Goal: Find specific page/section: Find specific page/section

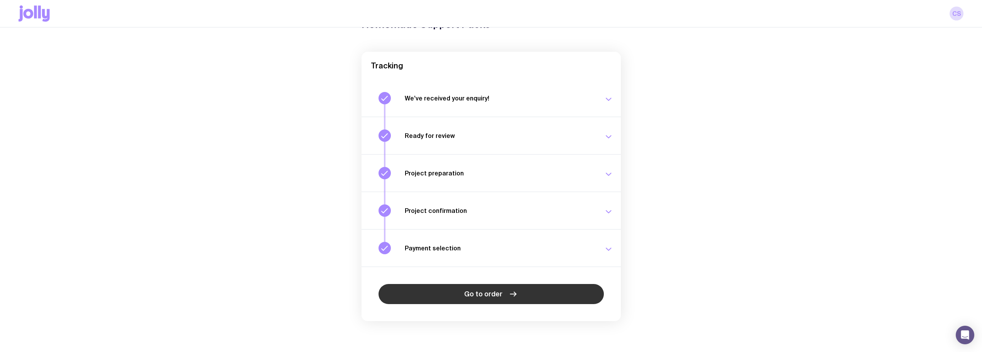
click at [467, 302] on link "Go to order" at bounding box center [491, 294] width 225 height 20
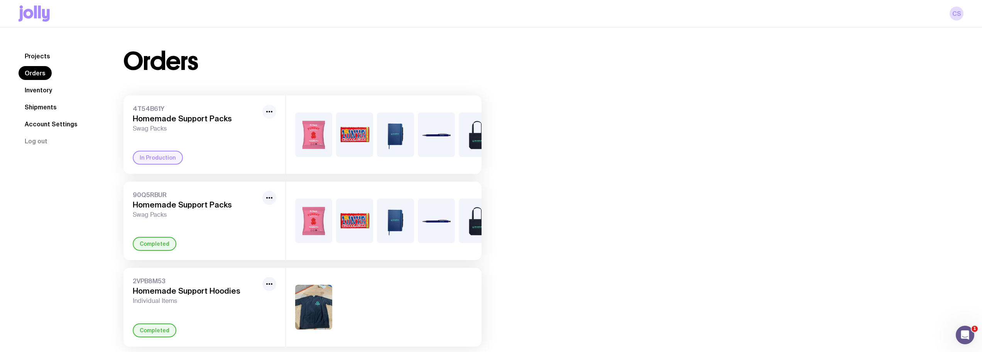
click at [273, 116] on icon "button" at bounding box center [269, 111] width 9 height 9
click at [242, 159] on div "In Production" at bounding box center [205, 157] width 144 height 14
click at [186, 116] on h3 "Homemade Support Packs" at bounding box center [196, 118] width 127 height 9
click at [184, 163] on div "In Production" at bounding box center [205, 157] width 144 height 14
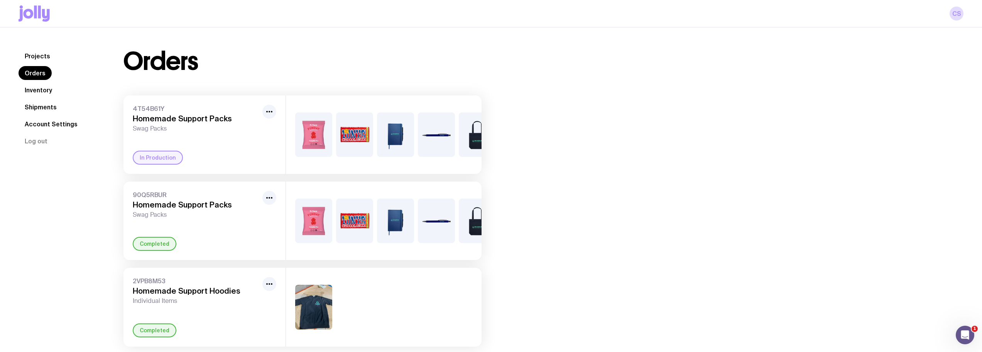
click at [170, 162] on div "In Production" at bounding box center [158, 157] width 50 height 14
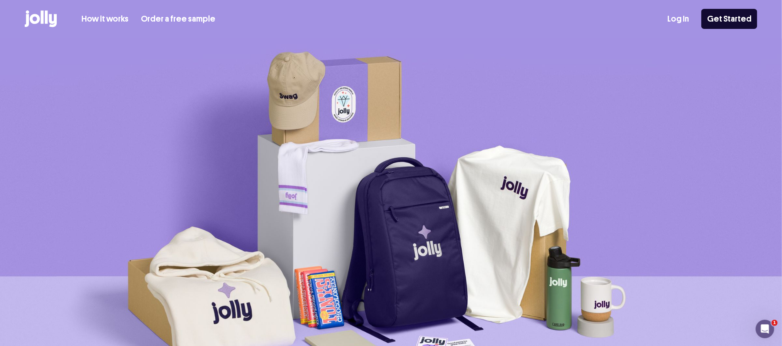
click at [678, 21] on link "Log In" at bounding box center [678, 19] width 22 height 13
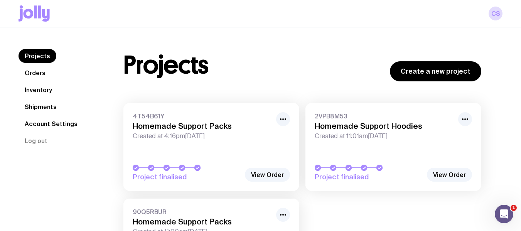
scroll to position [39, 0]
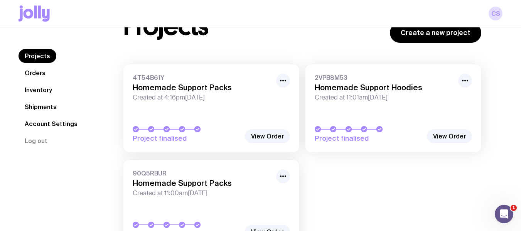
click at [41, 88] on link "Inventory" at bounding box center [39, 90] width 40 height 14
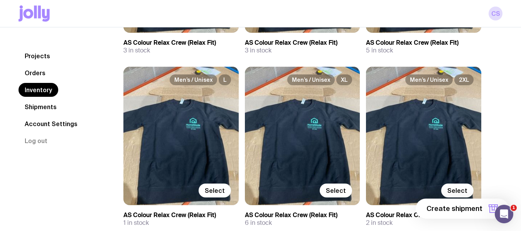
scroll to position [275, 0]
